Goal: Use online tool/utility: Utilize a website feature to perform a specific function

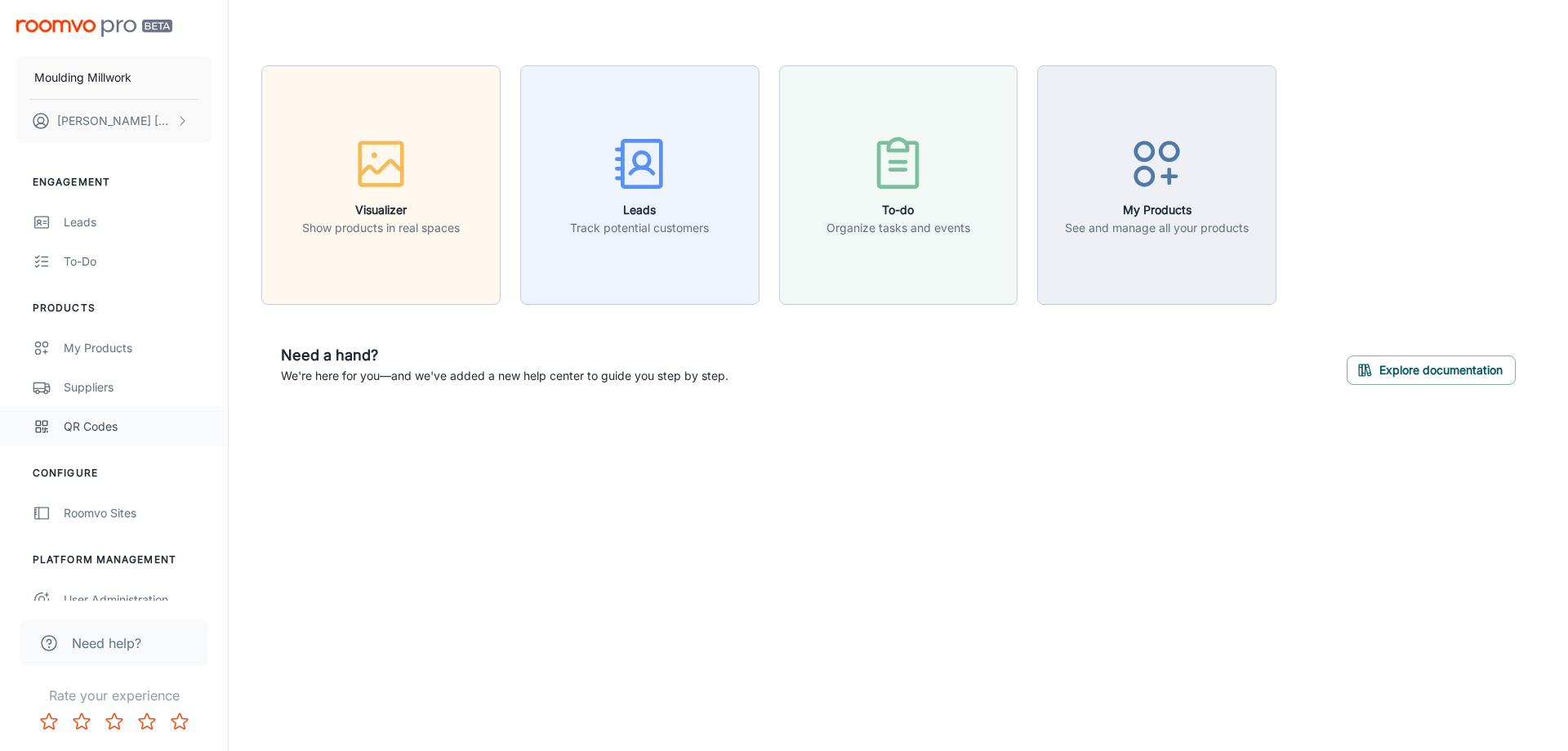
click at [116, 425] on div "QR Codes" at bounding box center [138, 426] width 148 height 18
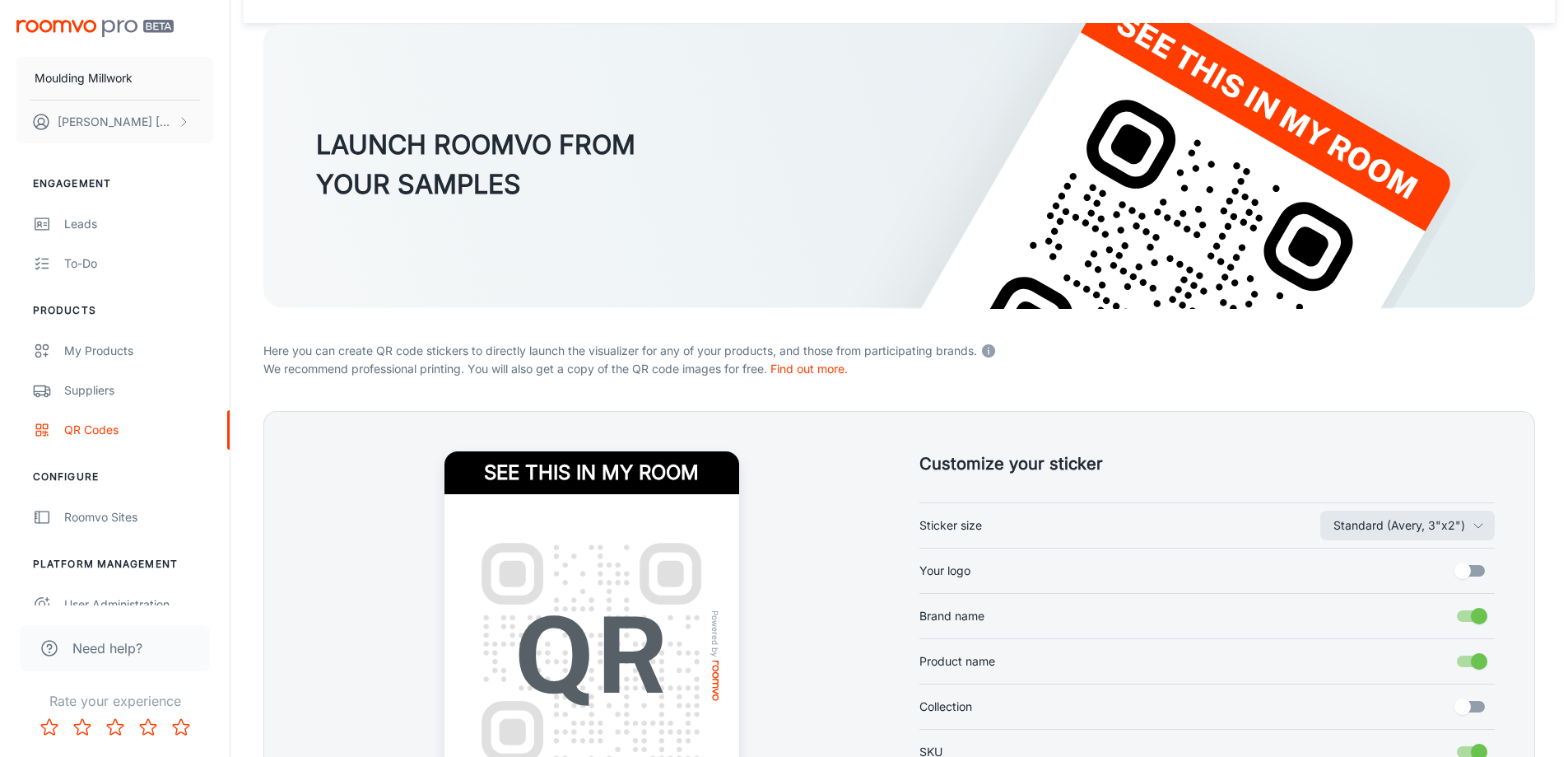
scroll to position [165, 0]
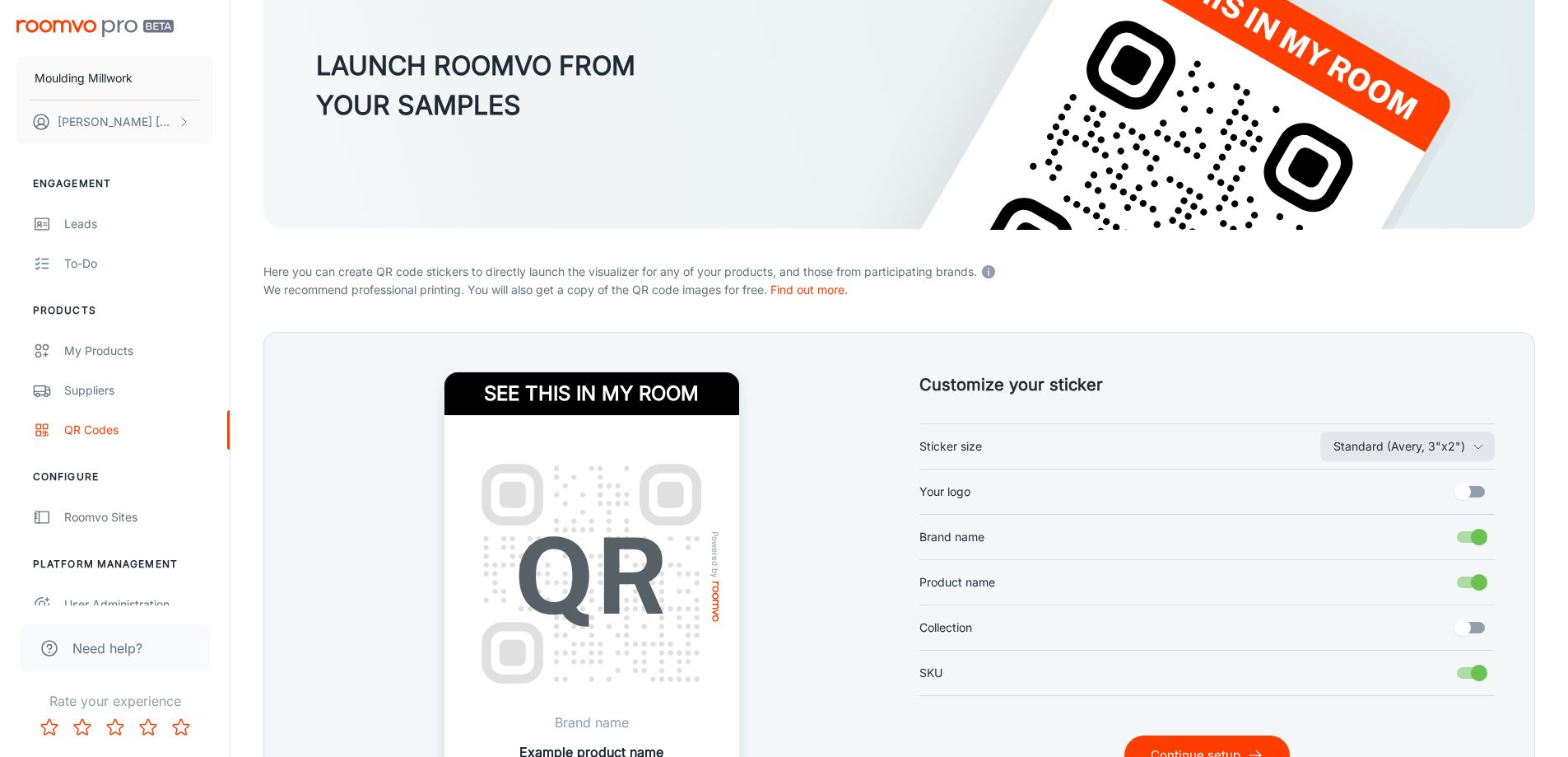
click at [1413, 487] on label "Your logo" at bounding box center [1208, 492] width 576 height 31
click at [1416, 487] on input "Your logo" at bounding box center [1462, 492] width 93 height 31
checkbox input "true"
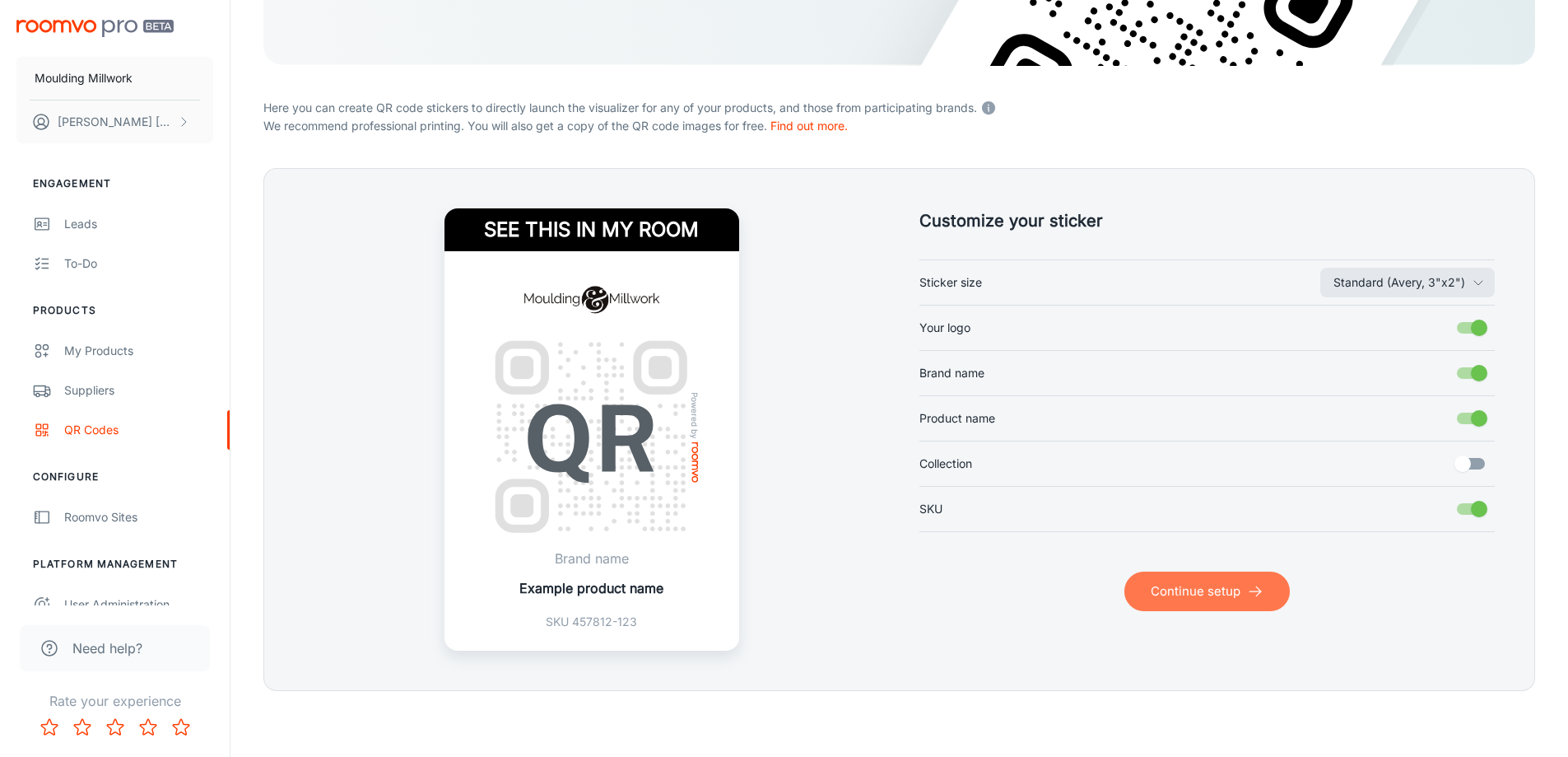
click at [1214, 597] on button "Continue setup" at bounding box center [1207, 591] width 166 height 40
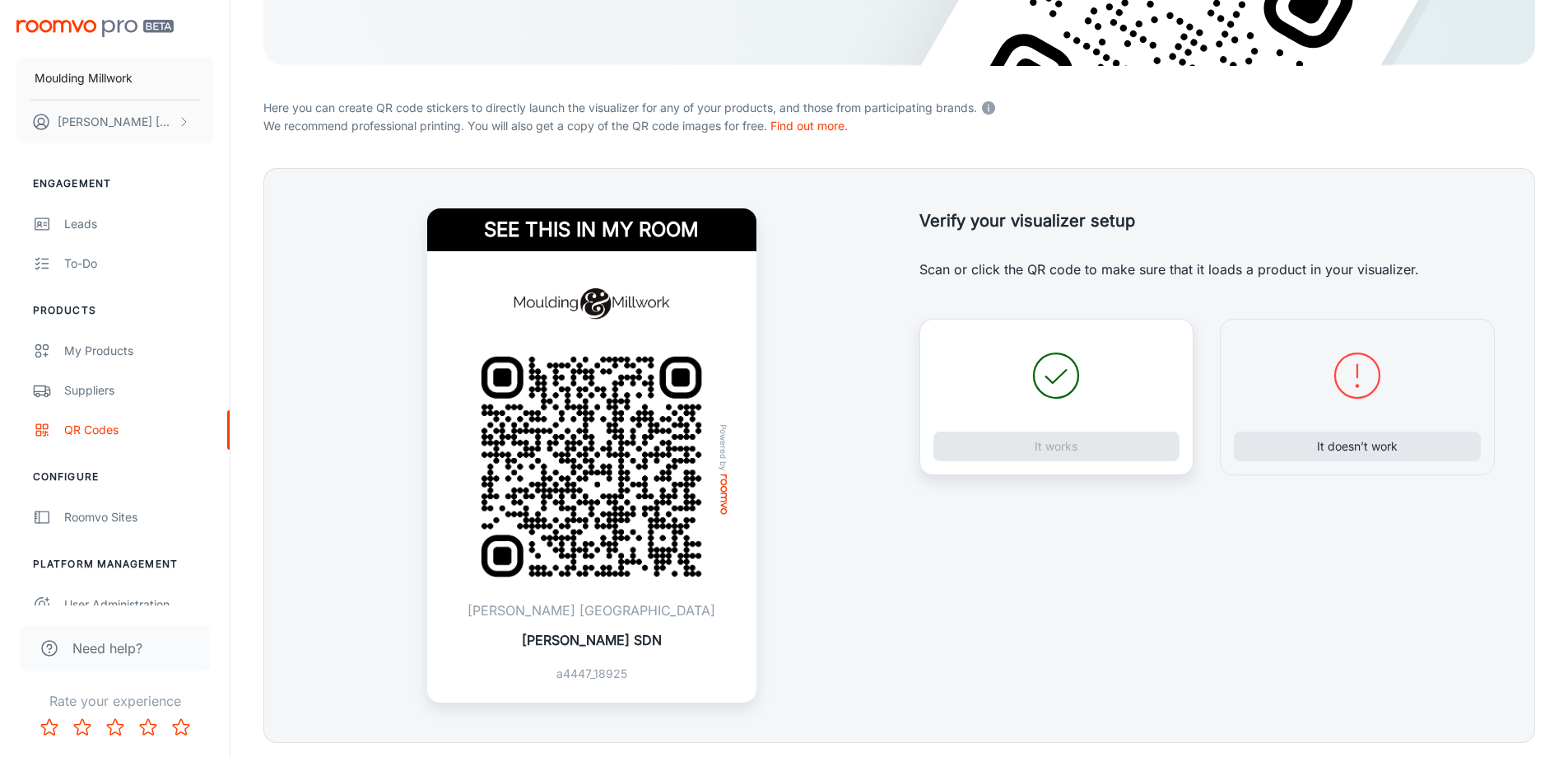
scroll to position [380, 0]
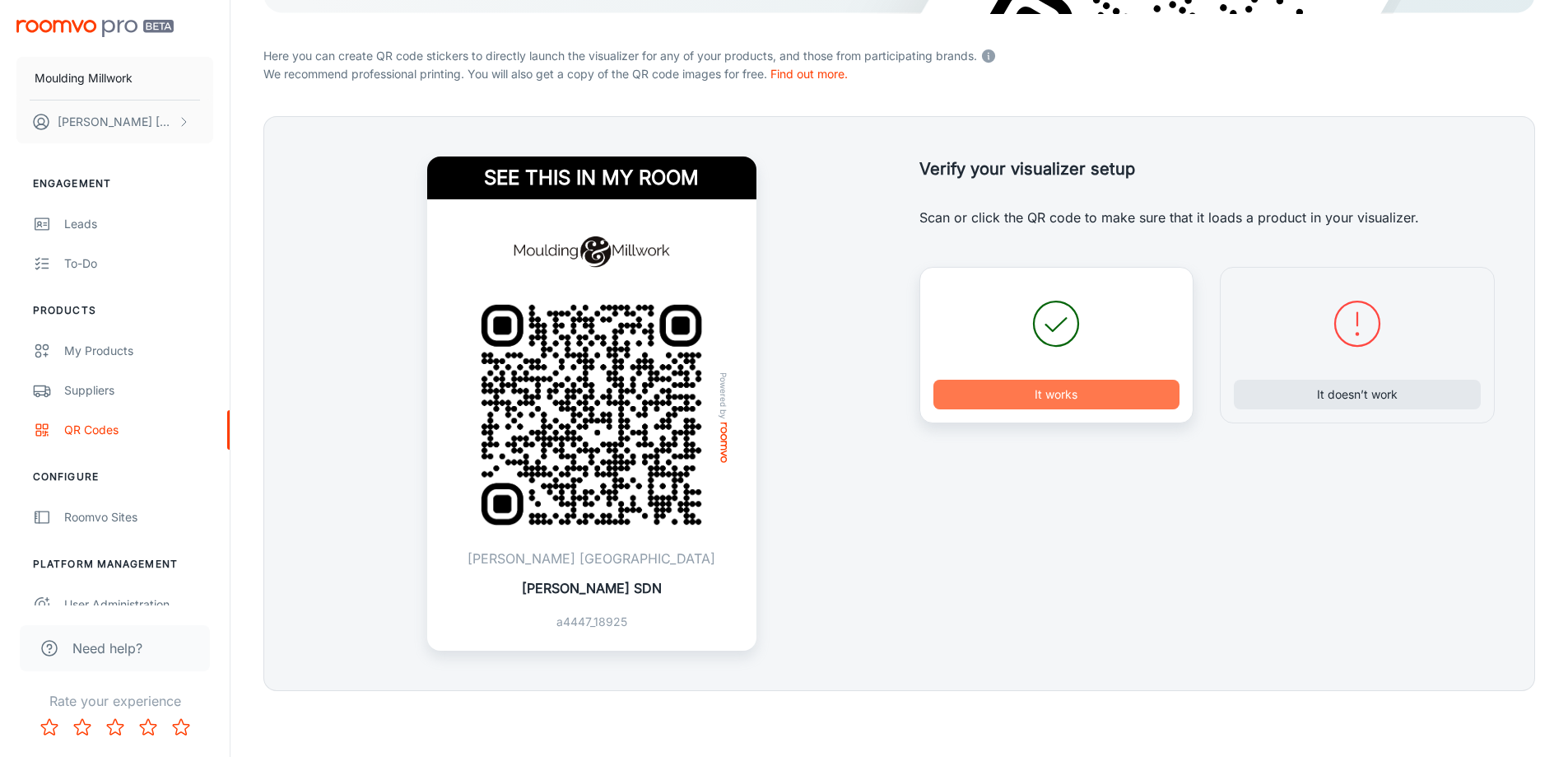
click at [1045, 393] on button "It works" at bounding box center [1056, 394] width 247 height 30
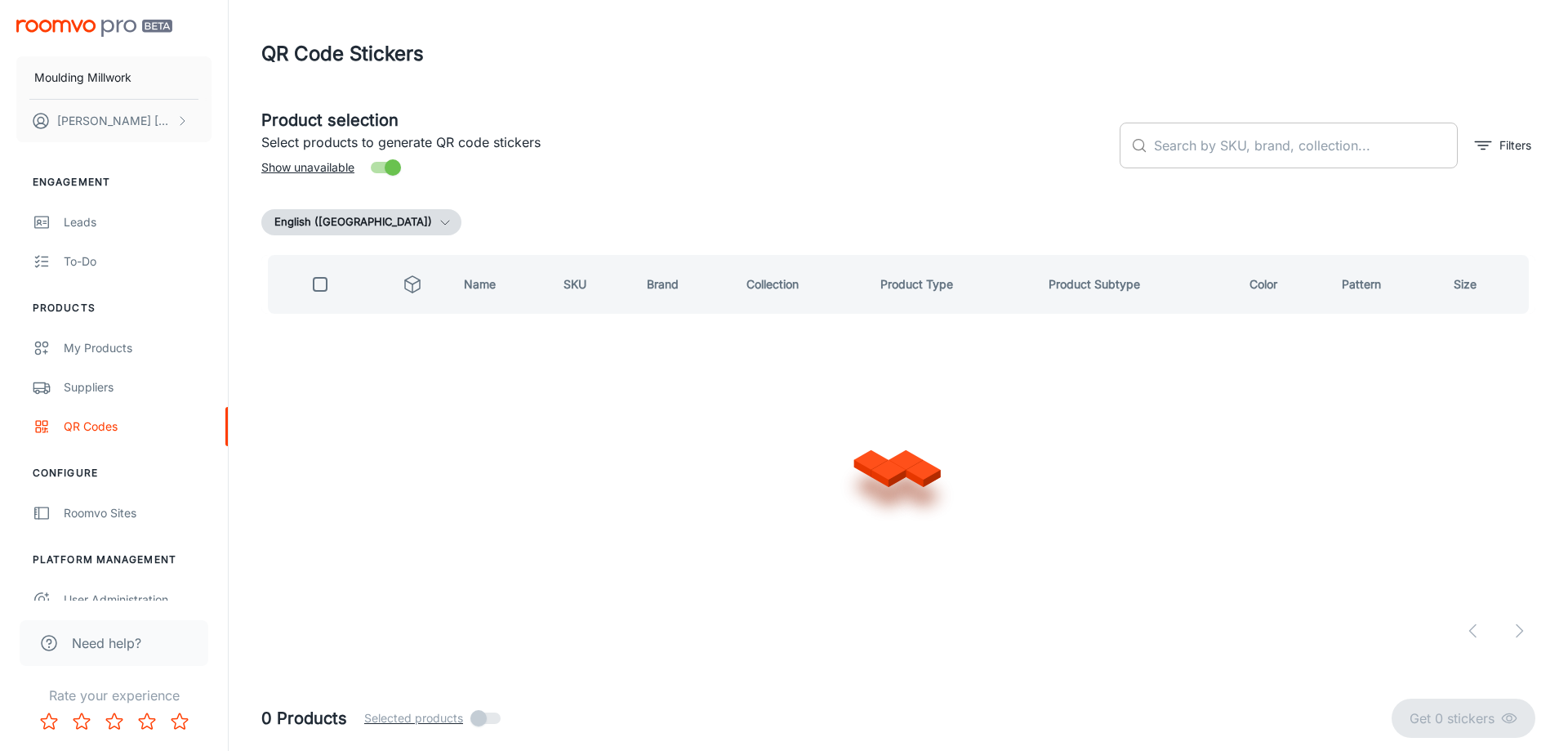
click at [1219, 140] on input "text" at bounding box center [1306, 145] width 304 height 46
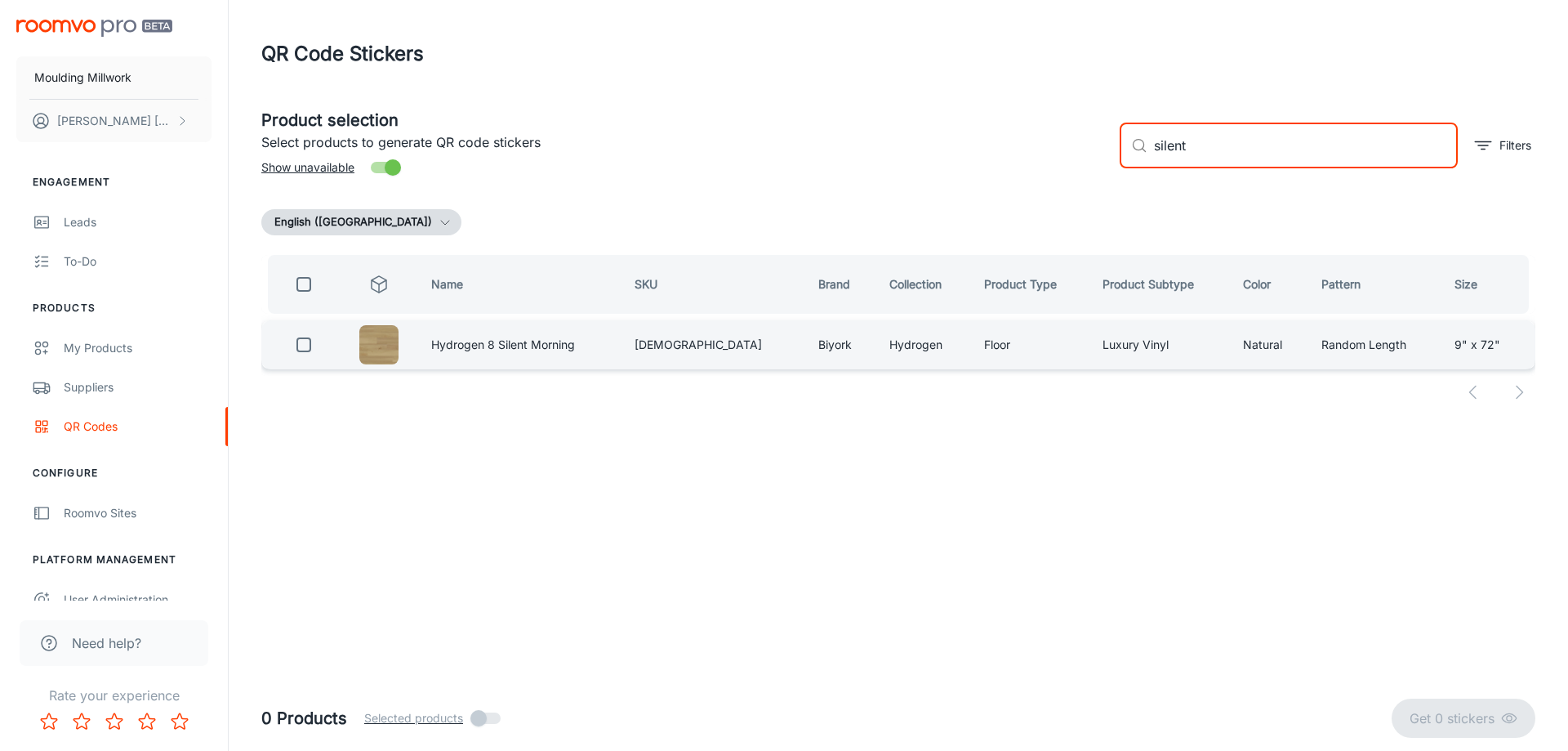
type input "silent"
click at [307, 345] on input "checkbox" at bounding box center [304, 344] width 33 height 33
checkbox input "true"
drag, startPoint x: 1206, startPoint y: 153, endPoint x: 1069, endPoint y: 161, distance: 137.2
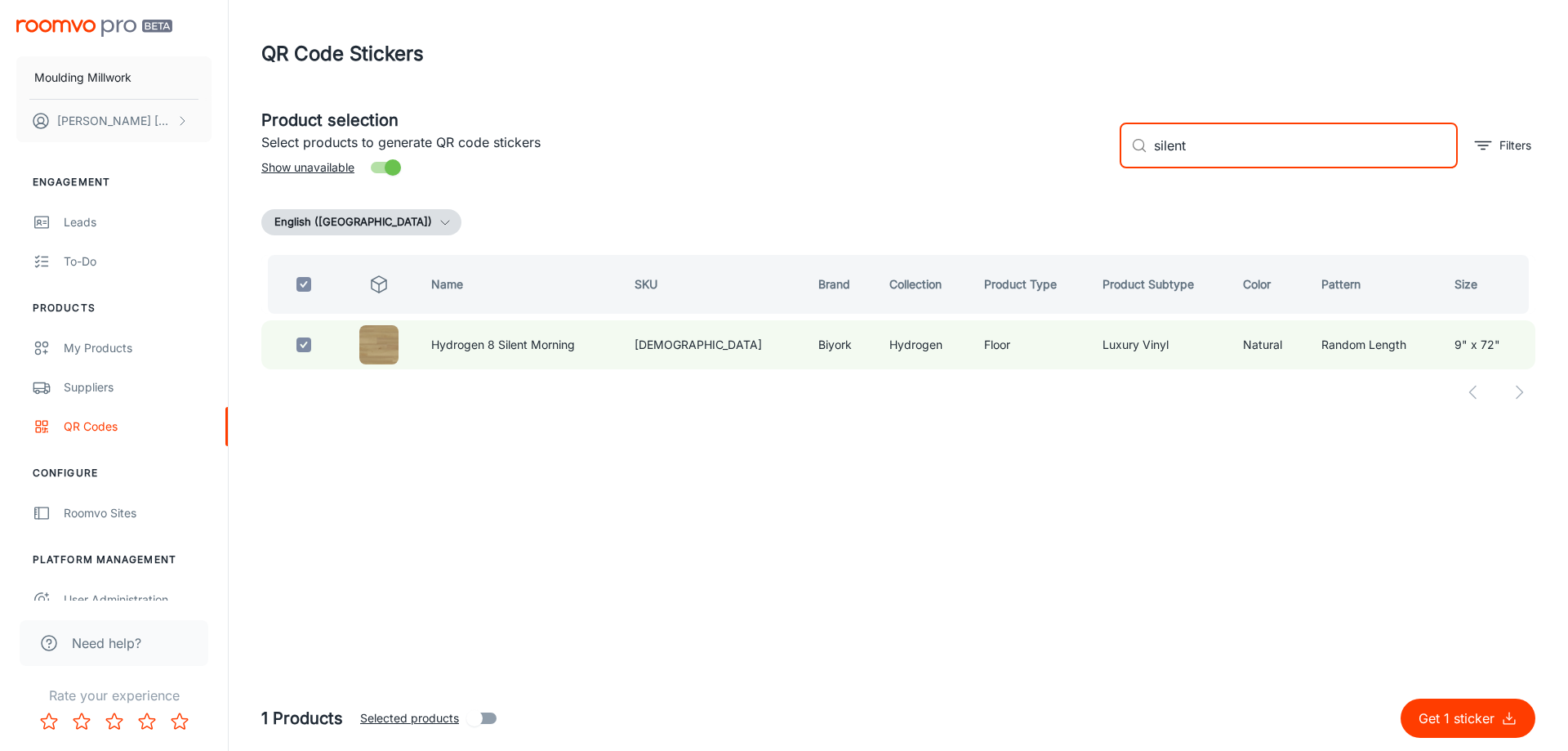
click at [1069, 161] on div "Product selection Select products to generate QR code stickers Show unavailable…" at bounding box center [893, 139] width 1288 height 88
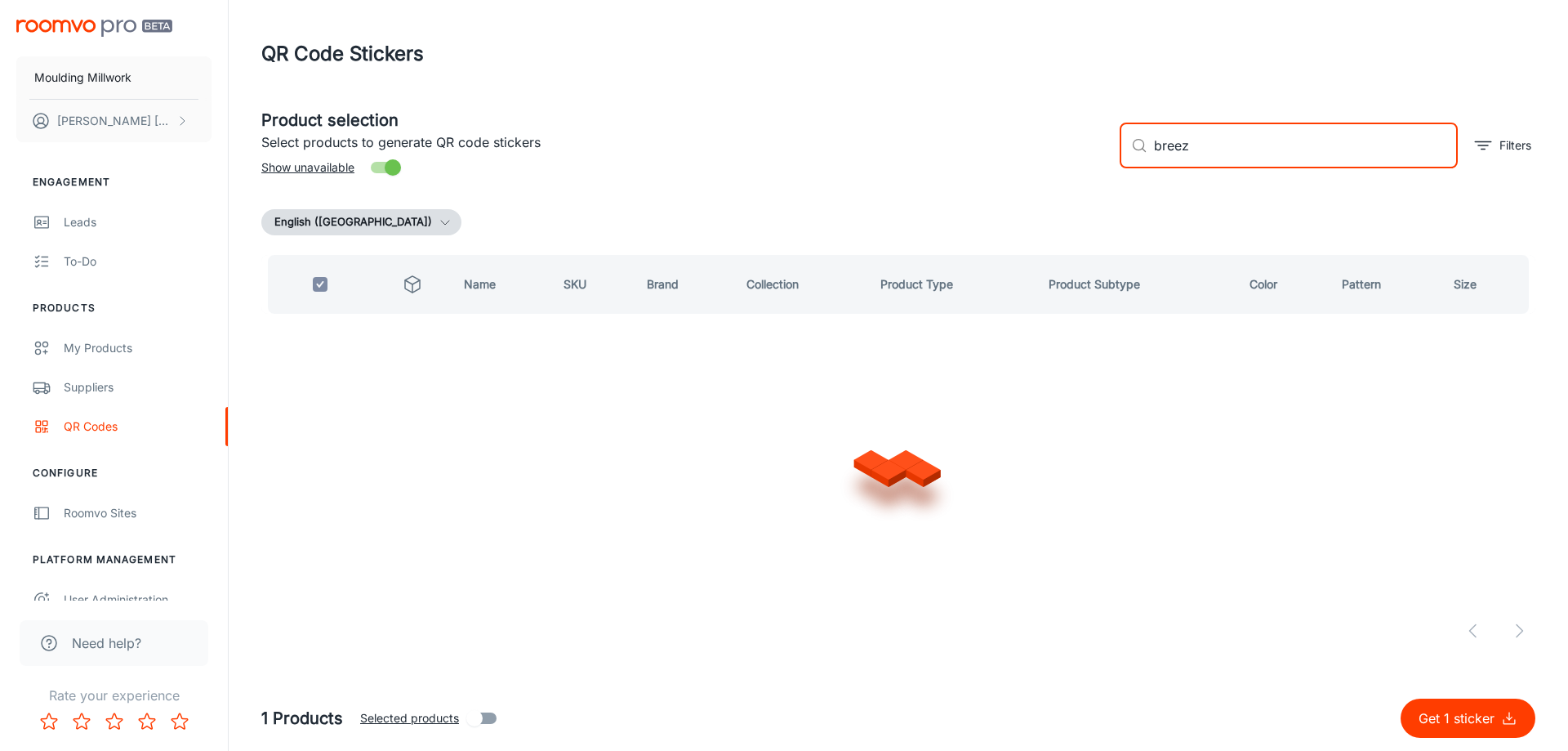
type input "breeze"
checkbox input "false"
type input "breezey"
checkbox input "true"
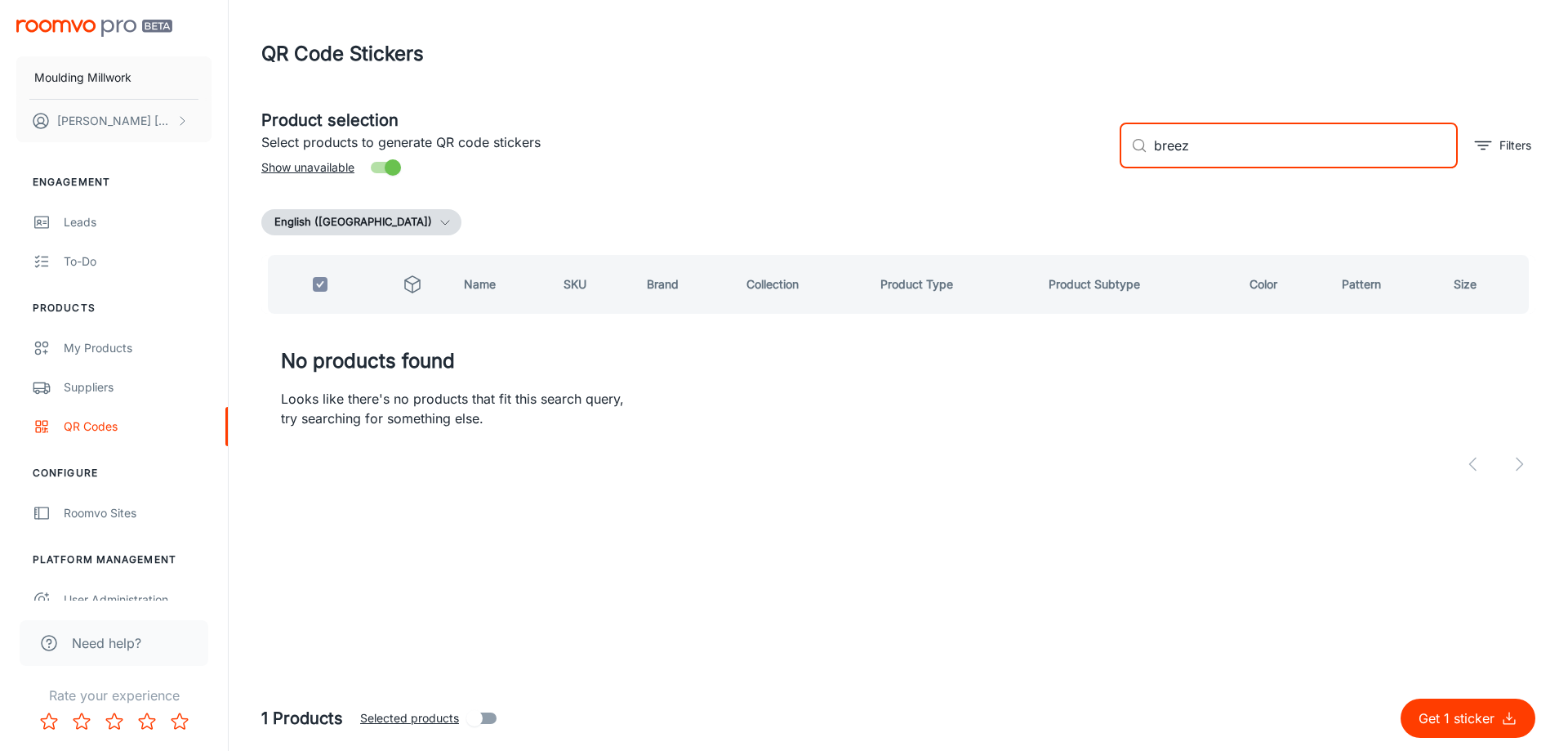
type input "bree"
checkbox input "false"
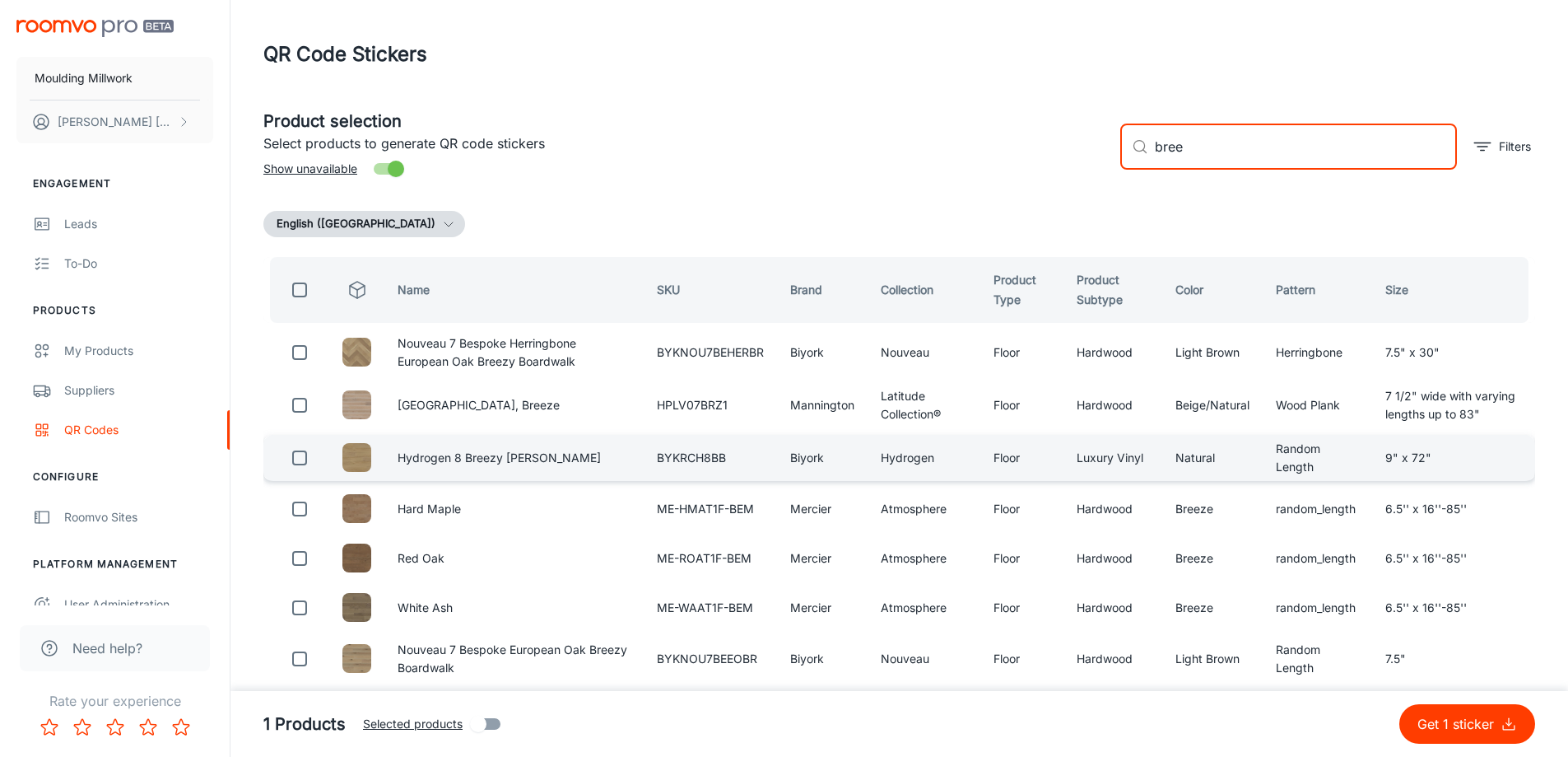
type input "bree"
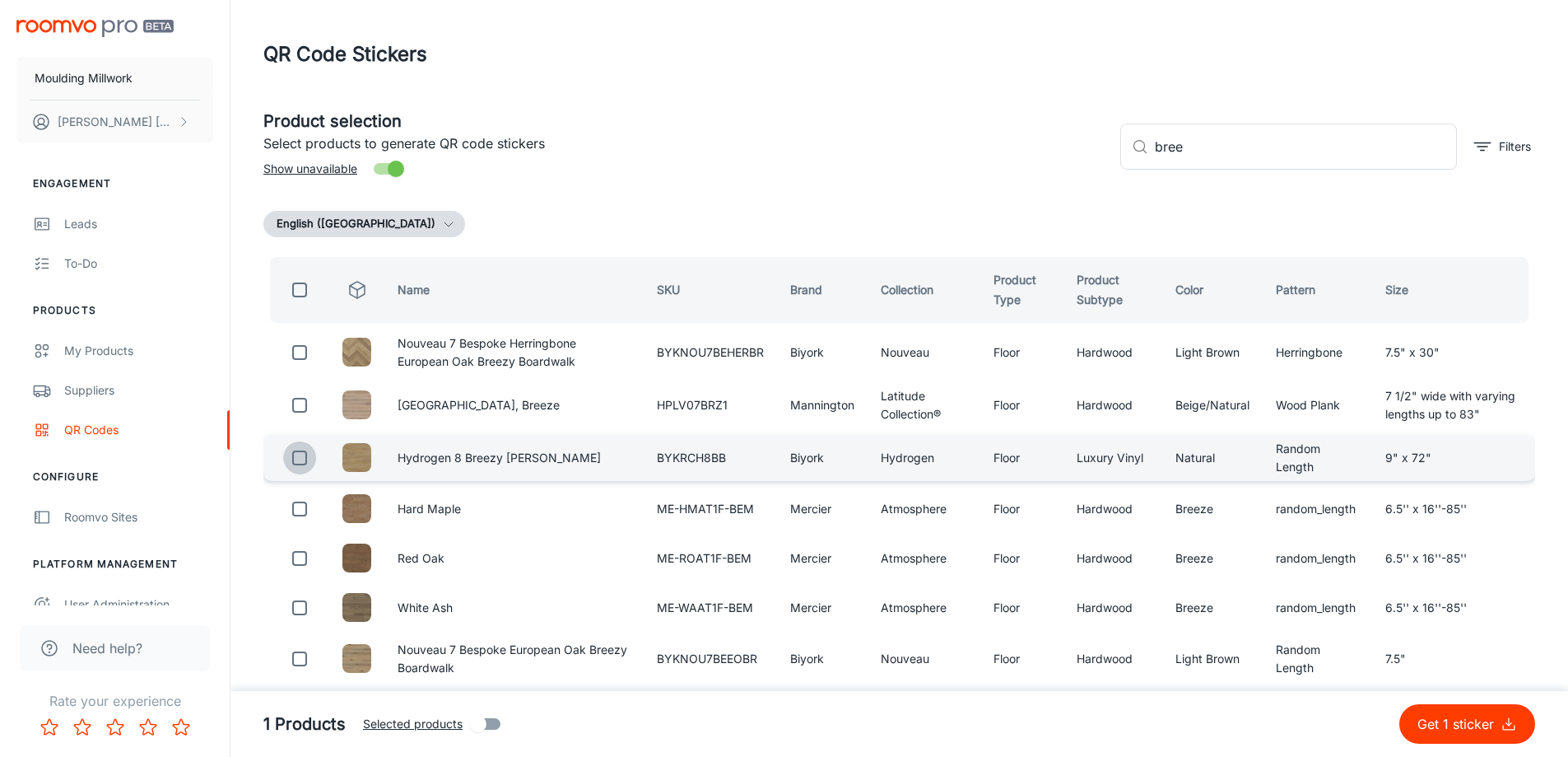
click at [296, 455] on input "checkbox" at bounding box center [300, 458] width 33 height 33
click at [1469, 727] on p "Get 2 stickers" at bounding box center [1454, 723] width 93 height 19
checkbox input "false"
